Goal: Learn about a topic

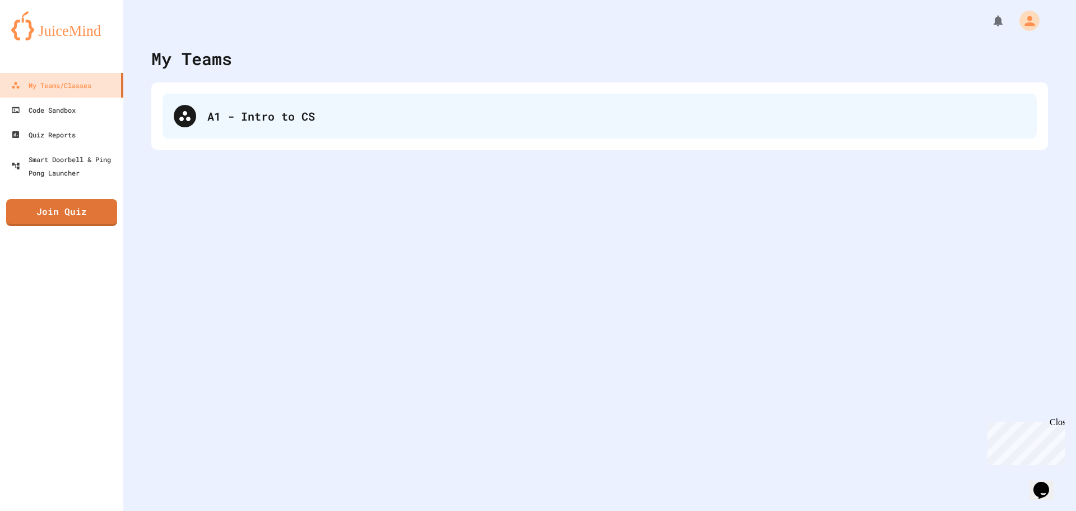
click at [229, 94] on div "A1 - Intro to CS" at bounding box center [600, 116] width 874 height 45
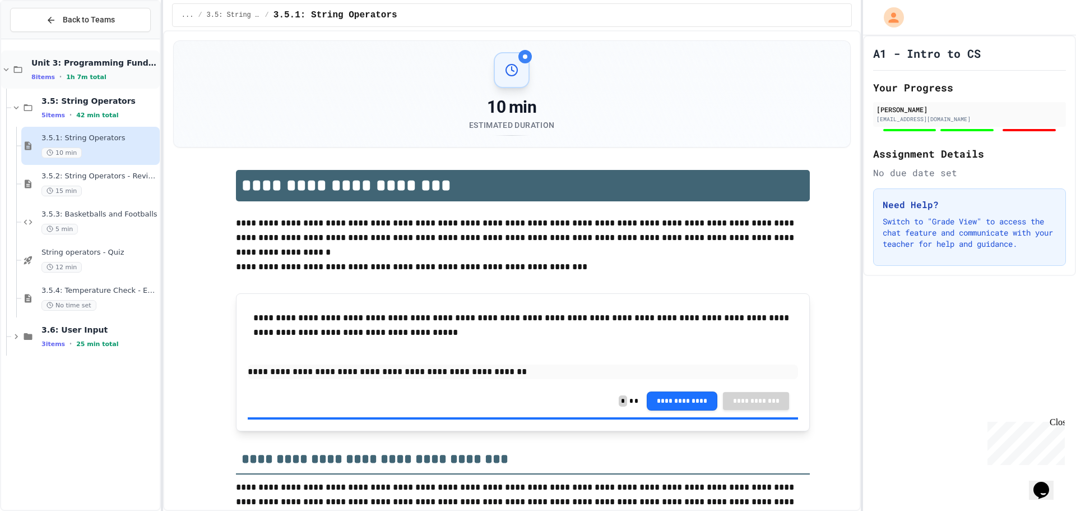
click at [82, 62] on span "Unit 3: Programming Fundamentals" at bounding box center [94, 63] width 126 height 10
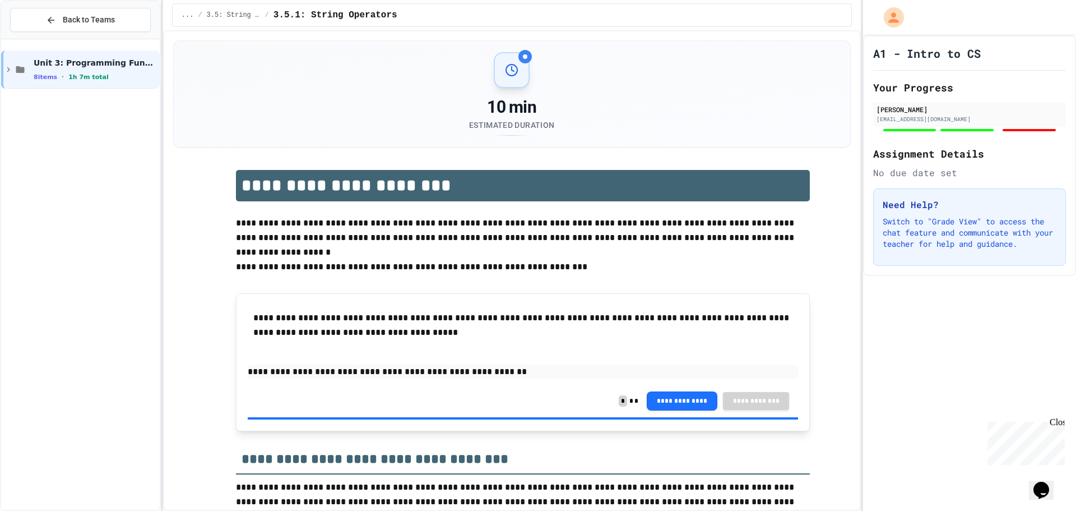
click at [82, 62] on span "Unit 3: Programming Fundamentals" at bounding box center [96, 63] width 124 height 10
